Goal: Task Accomplishment & Management: Manage account settings

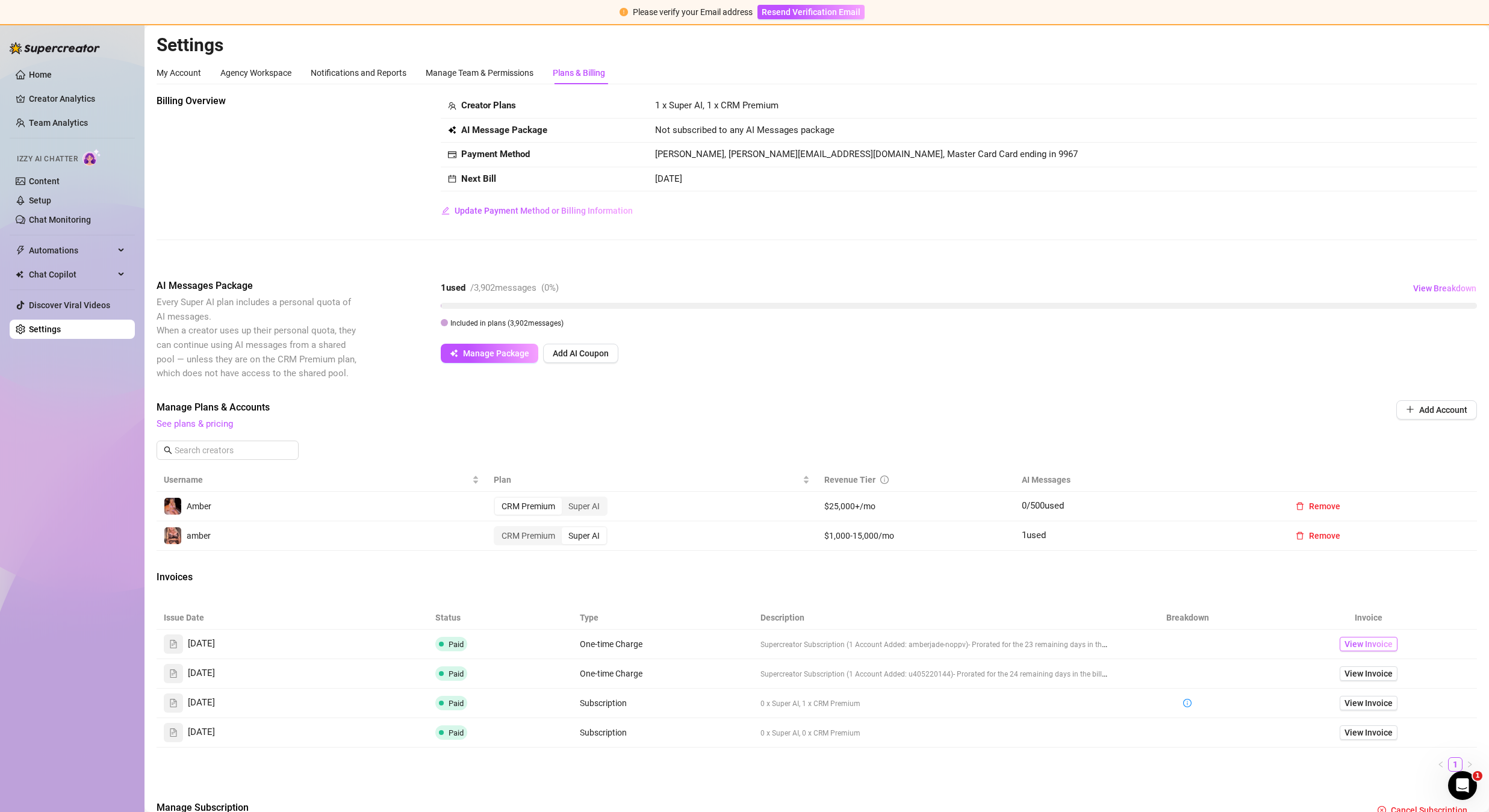
click at [1354, 643] on span "View Invoice" at bounding box center [1368, 644] width 48 height 13
